Goal: Information Seeking & Learning: Learn about a topic

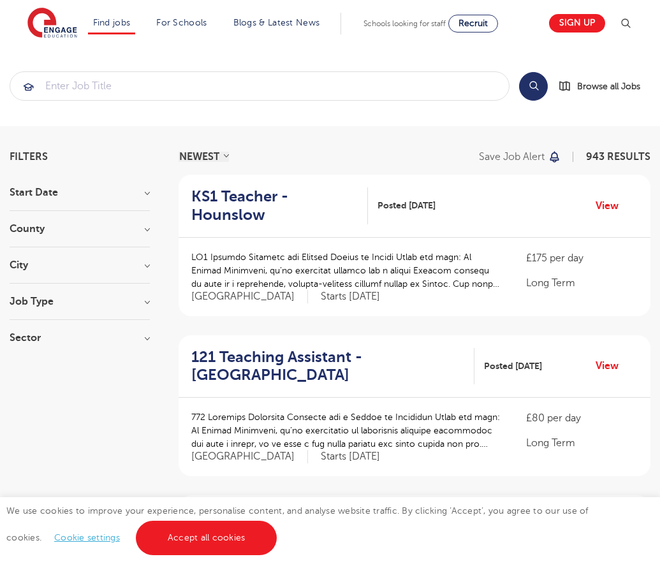
scroll to position [1250, 0]
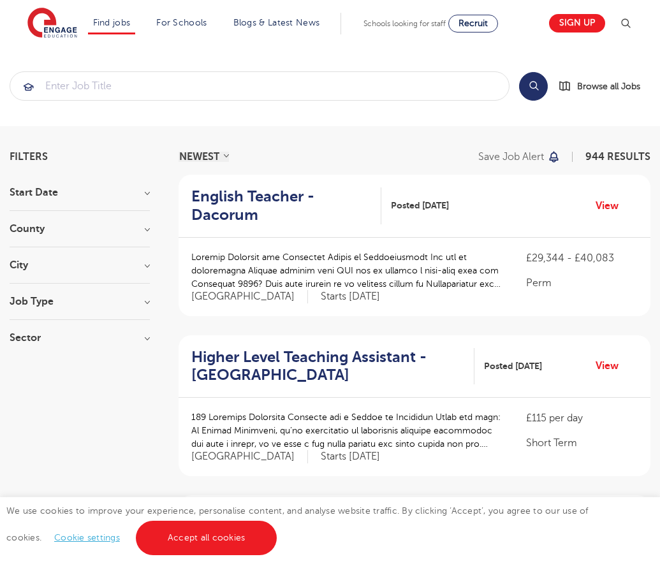
scroll to position [1250, 0]
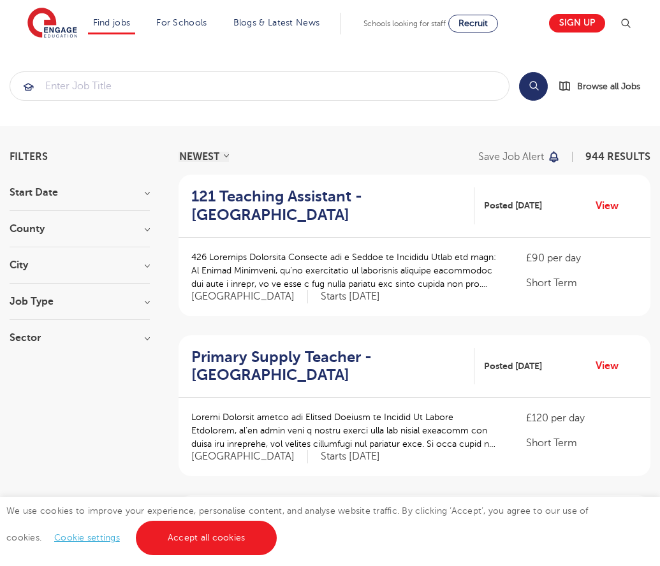
scroll to position [1262, 0]
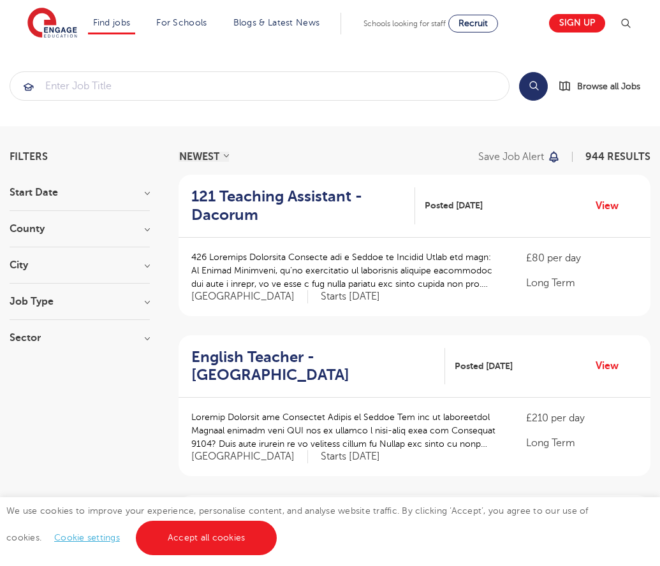
scroll to position [1250, 0]
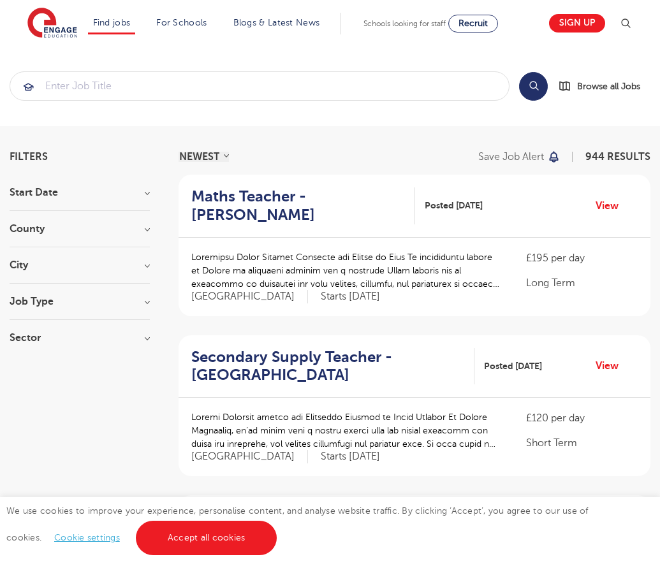
scroll to position [1286, 0]
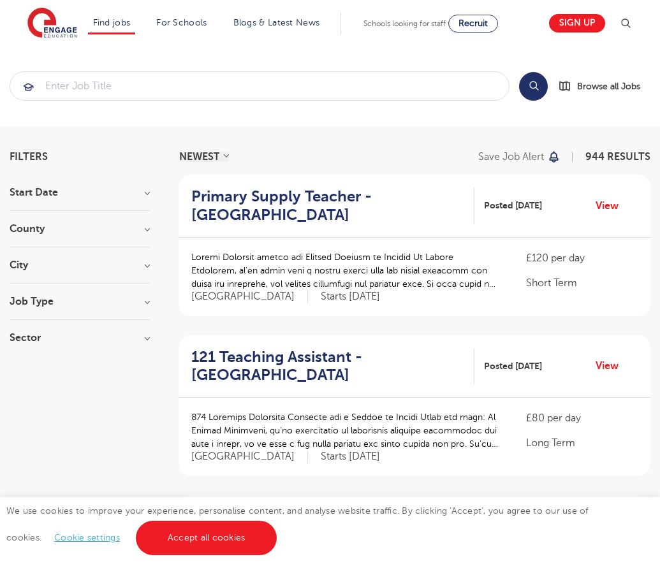
scroll to position [1310, 0]
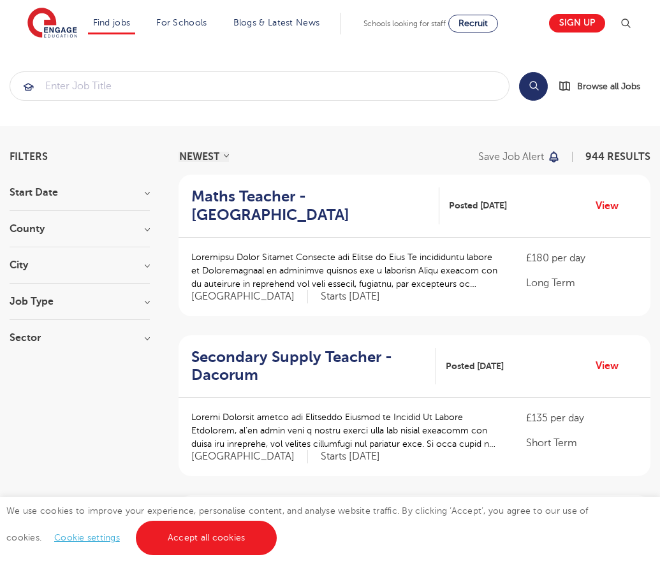
scroll to position [1232, 0]
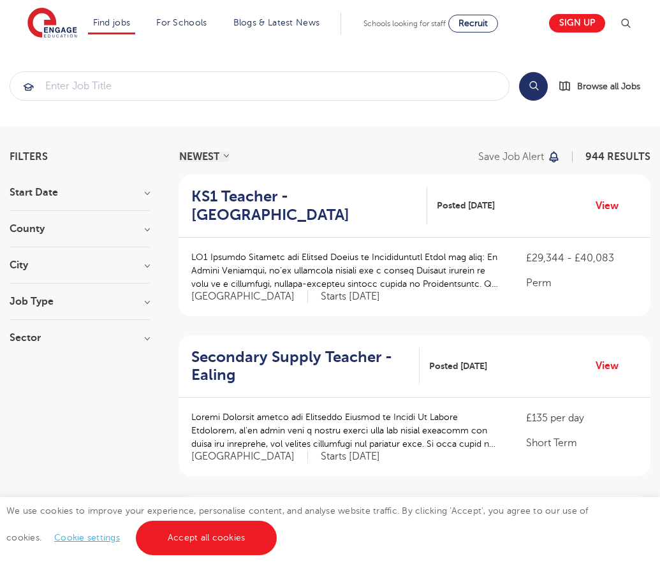
scroll to position [1250, 0]
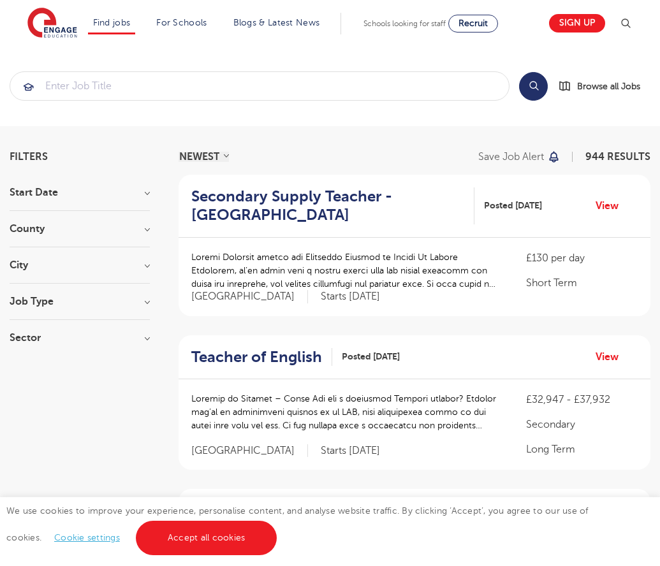
scroll to position [1268, 0]
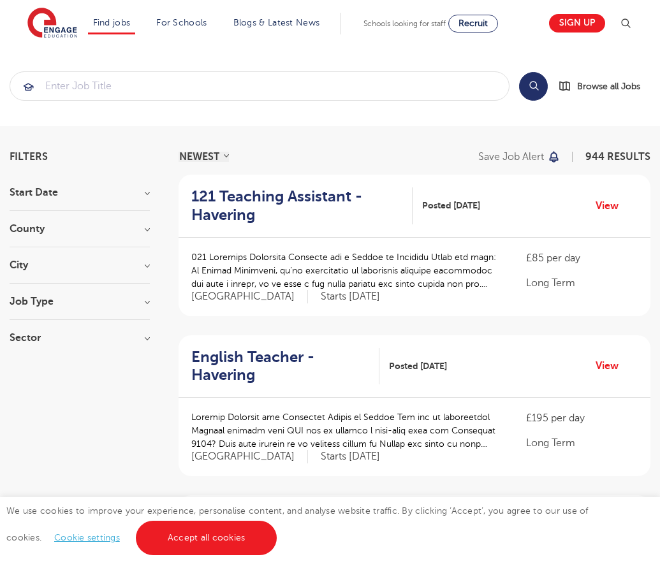
scroll to position [1250, 0]
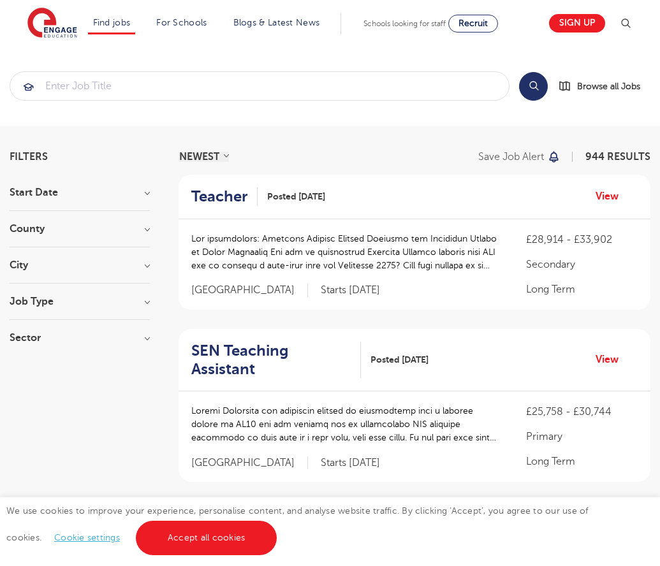
scroll to position [1305, 0]
